Goal: Task Accomplishment & Management: Use online tool/utility

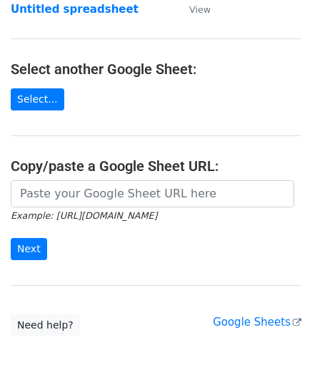
scroll to position [143, 0]
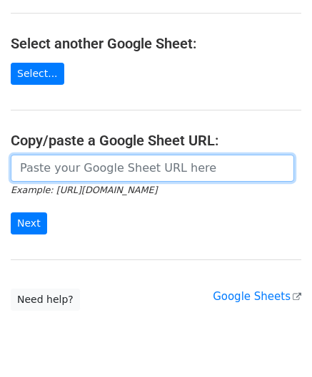
click at [73, 165] on input "url" at bounding box center [152, 168] width 283 height 27
paste input "[URL][DOMAIN_NAME]"
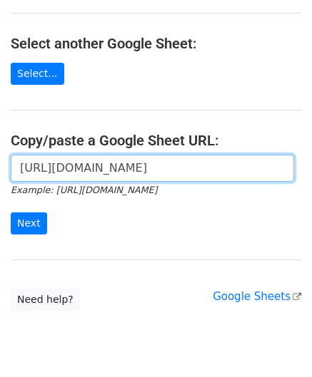
scroll to position [0, 315]
type input "[URL][DOMAIN_NAME]"
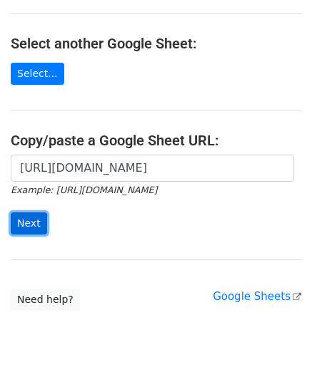
click at [39, 220] on input "Next" at bounding box center [29, 224] width 36 height 22
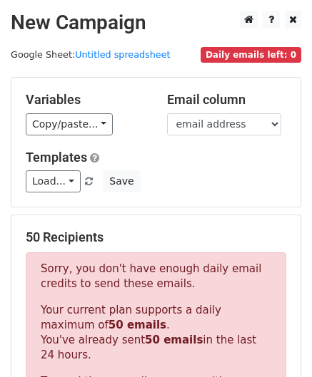
scroll to position [481, 0]
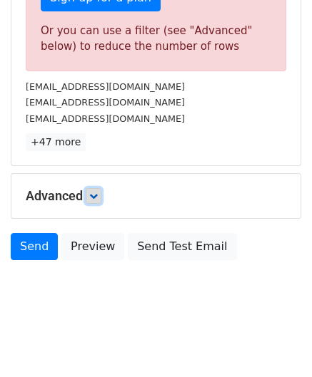
click at [101, 193] on link at bounding box center [94, 196] width 16 height 16
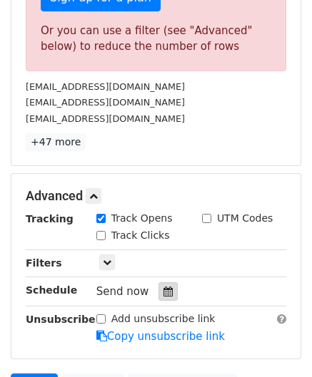
click at [163, 288] on icon at bounding box center [167, 292] width 9 height 10
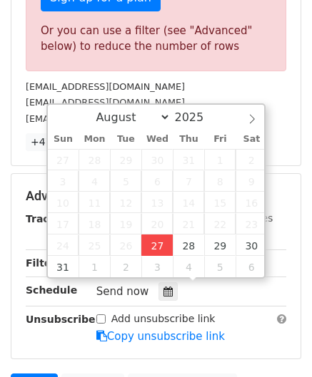
type input "[DATE] 12:00"
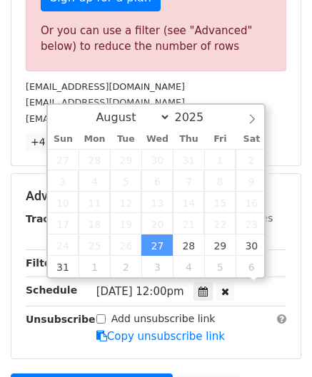
scroll to position [0, 0]
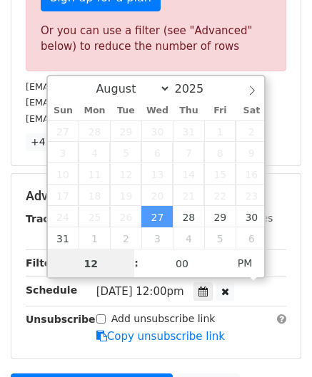
paste input "6"
type input "6"
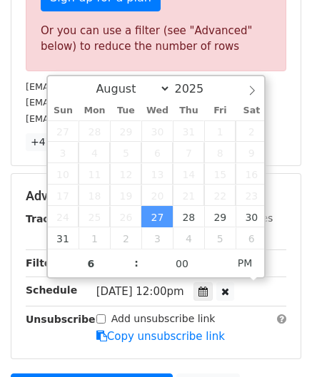
type input "2025-08-27 18:00"
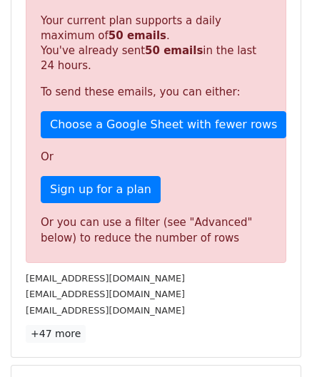
scroll to position [635, 0]
